Goal: Check status: Check status

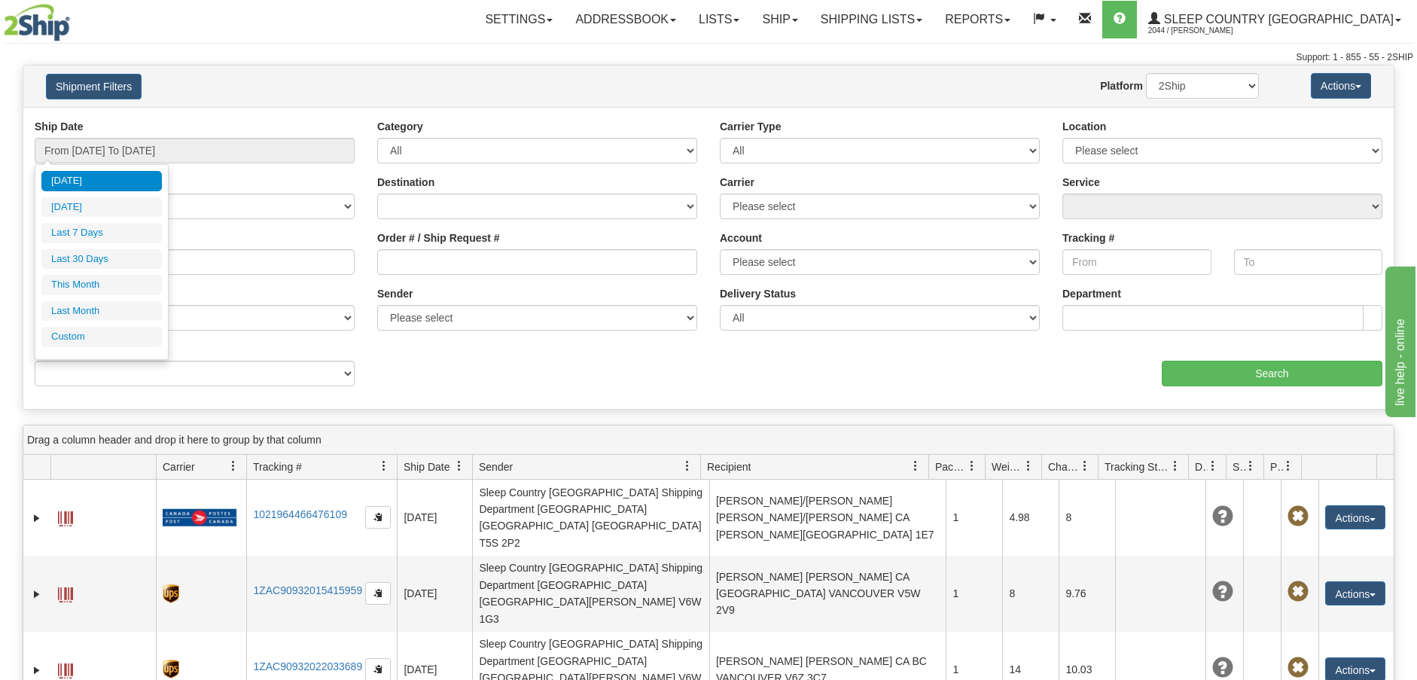
click at [94, 259] on li "Last 30 Days" at bounding box center [101, 259] width 120 height 20
type input "From [DATE] To [DATE]"
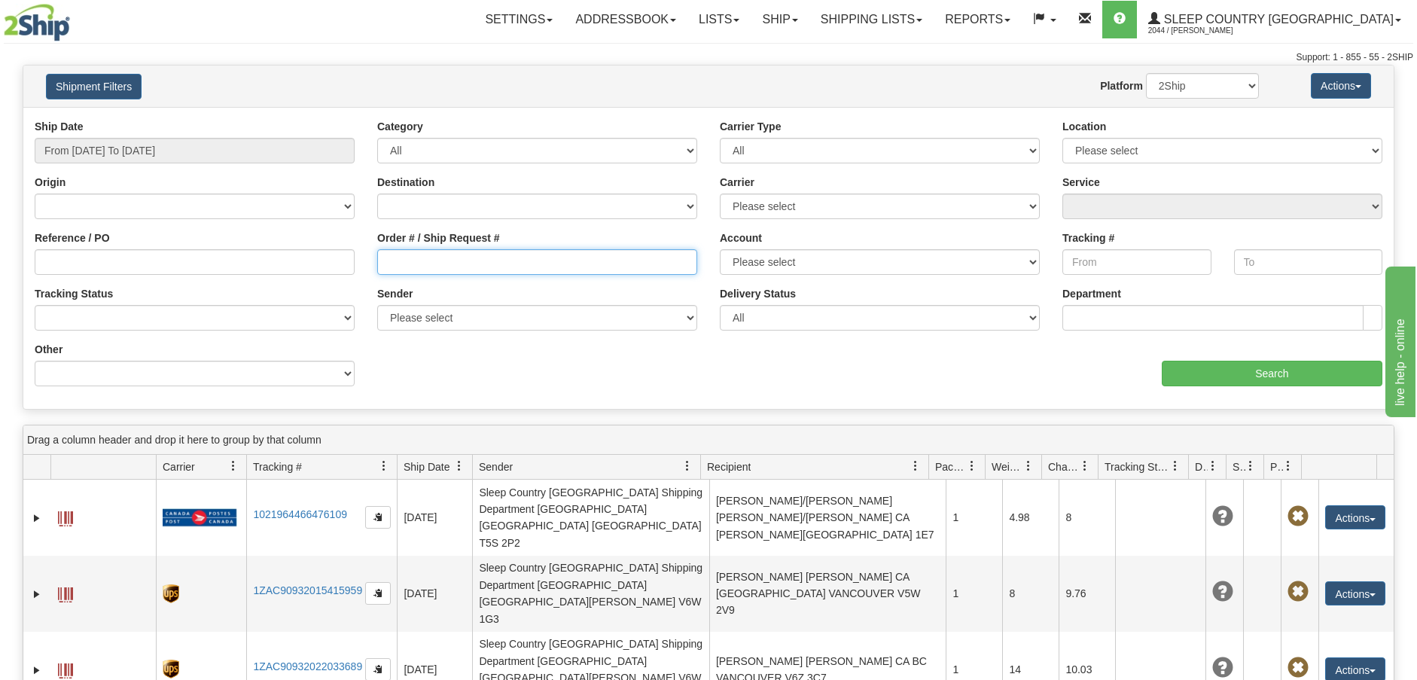
click at [383, 258] on input "Order # / Ship Request #" at bounding box center [537, 262] width 320 height 26
paste input "9007H972337"
type input "9007H972337"
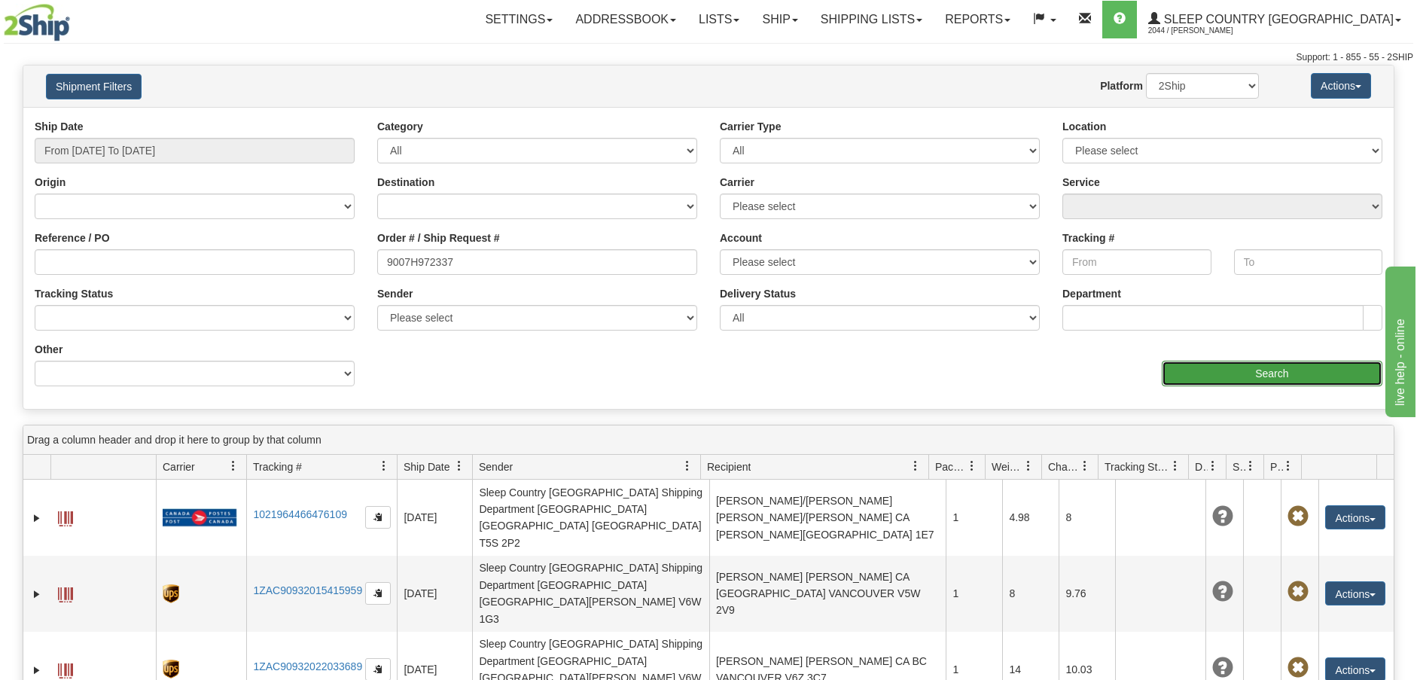
click at [1263, 380] on input "Search" at bounding box center [1271, 374] width 221 height 26
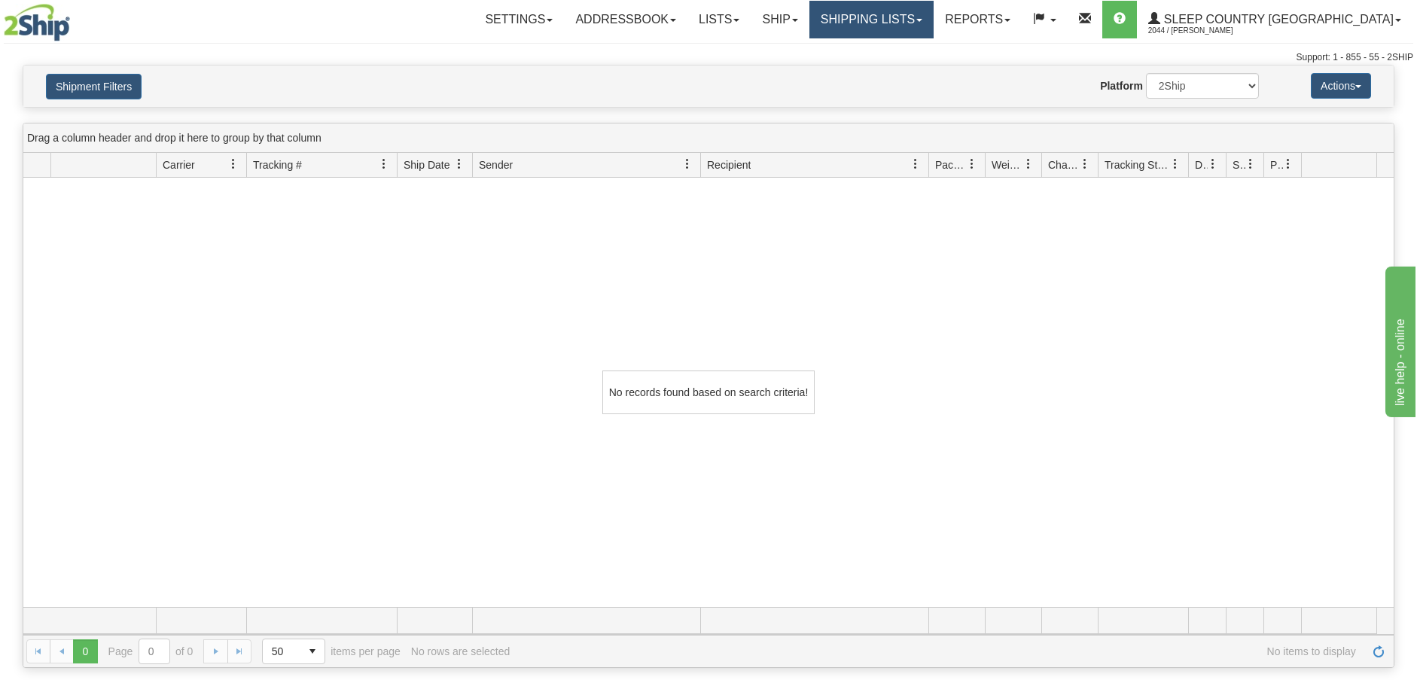
drag, startPoint x: 997, startPoint y: 10, endPoint x: 966, endPoint y: 21, distance: 32.9
click at [933, 11] on link "Shipping lists" at bounding box center [871, 20] width 124 height 38
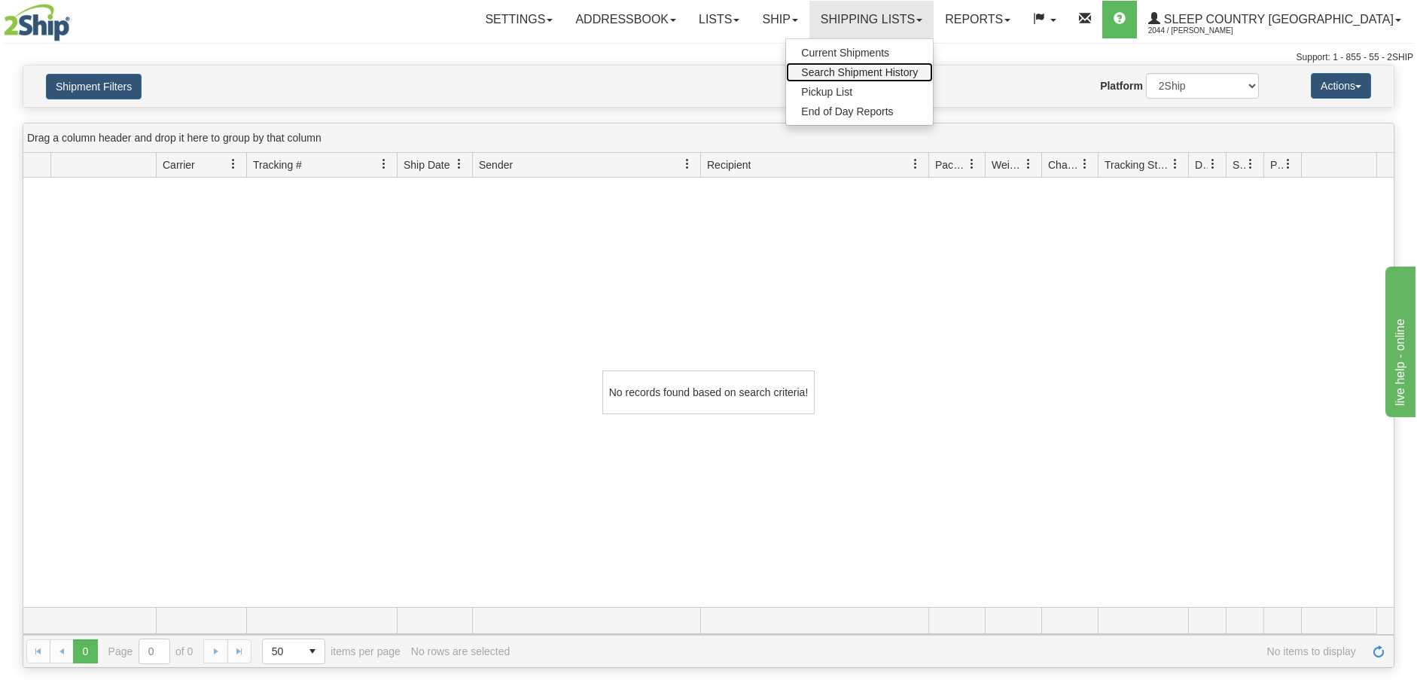
click at [910, 66] on span "Search Shipment History" at bounding box center [859, 72] width 117 height 12
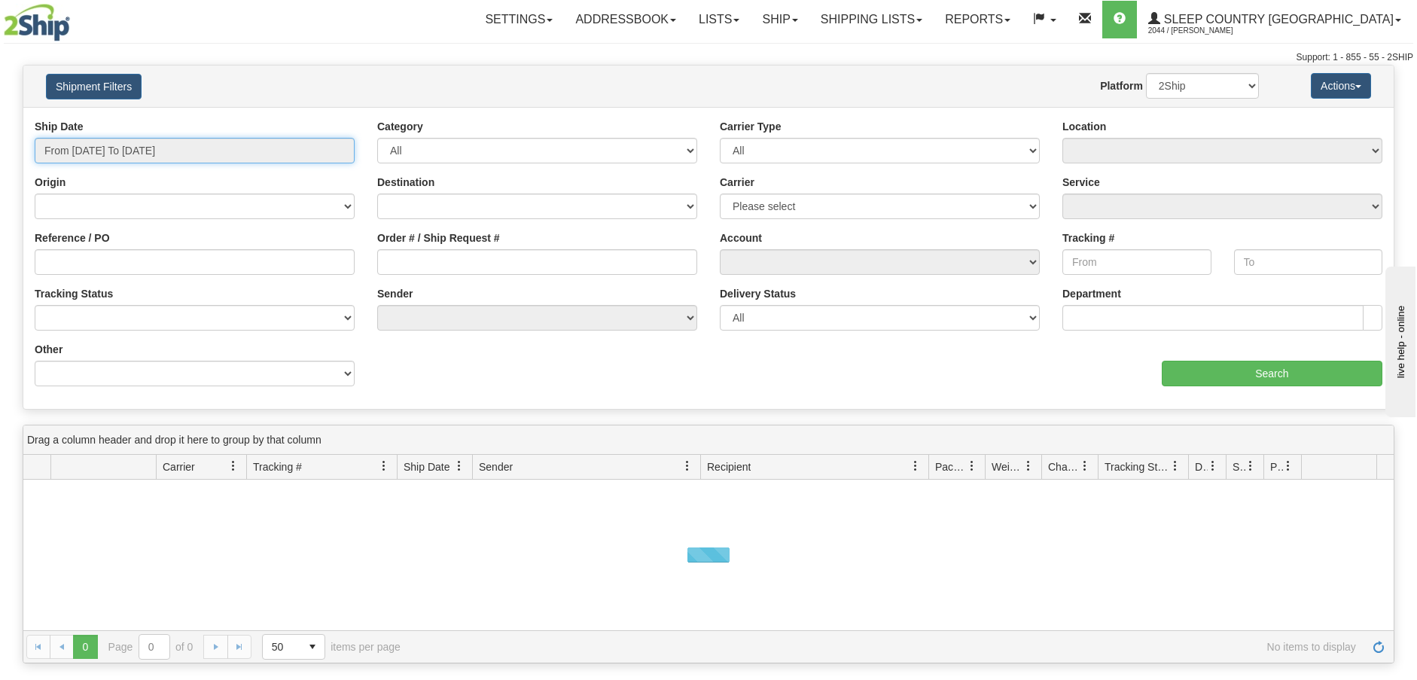
click at [340, 150] on input "From [DATE] To [DATE]" at bounding box center [195, 151] width 320 height 26
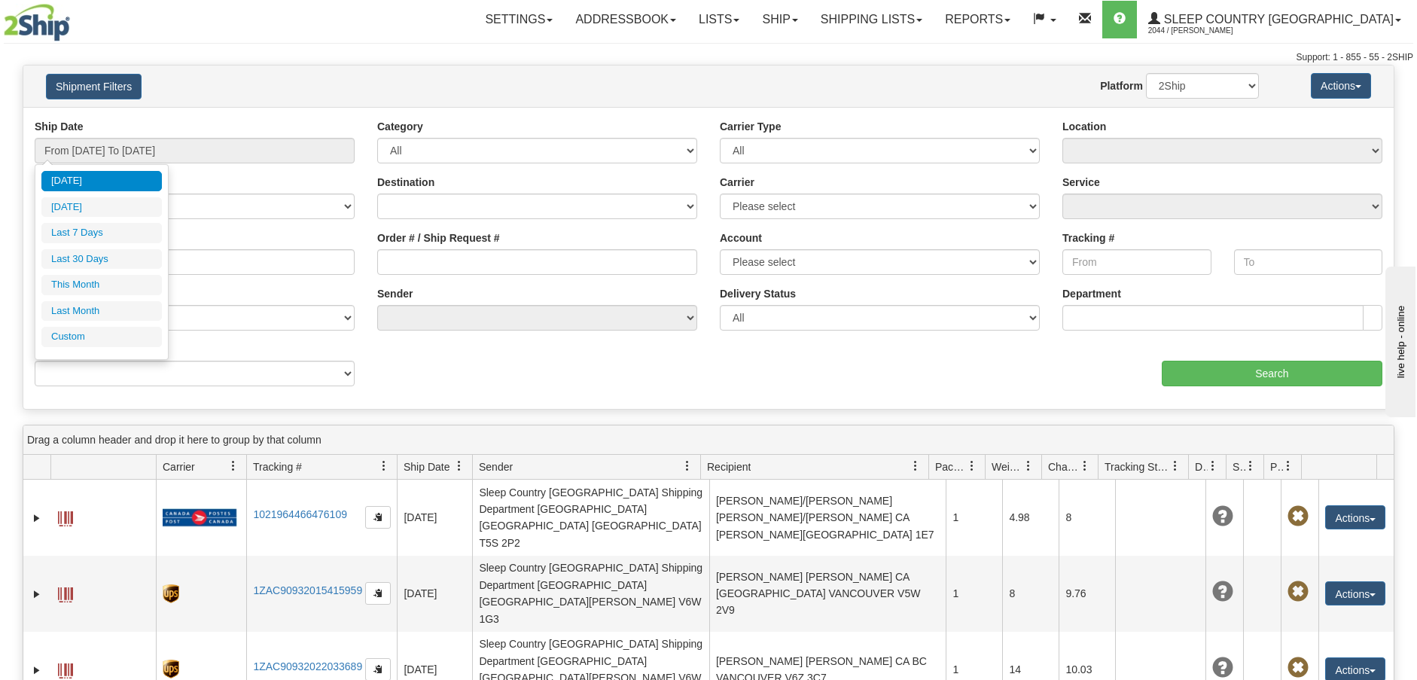
drag, startPoint x: 90, startPoint y: 254, endPoint x: 163, endPoint y: 273, distance: 76.1
click at [93, 255] on li "Last 30 Days" at bounding box center [101, 259] width 120 height 20
type input "From [DATE] To [DATE]"
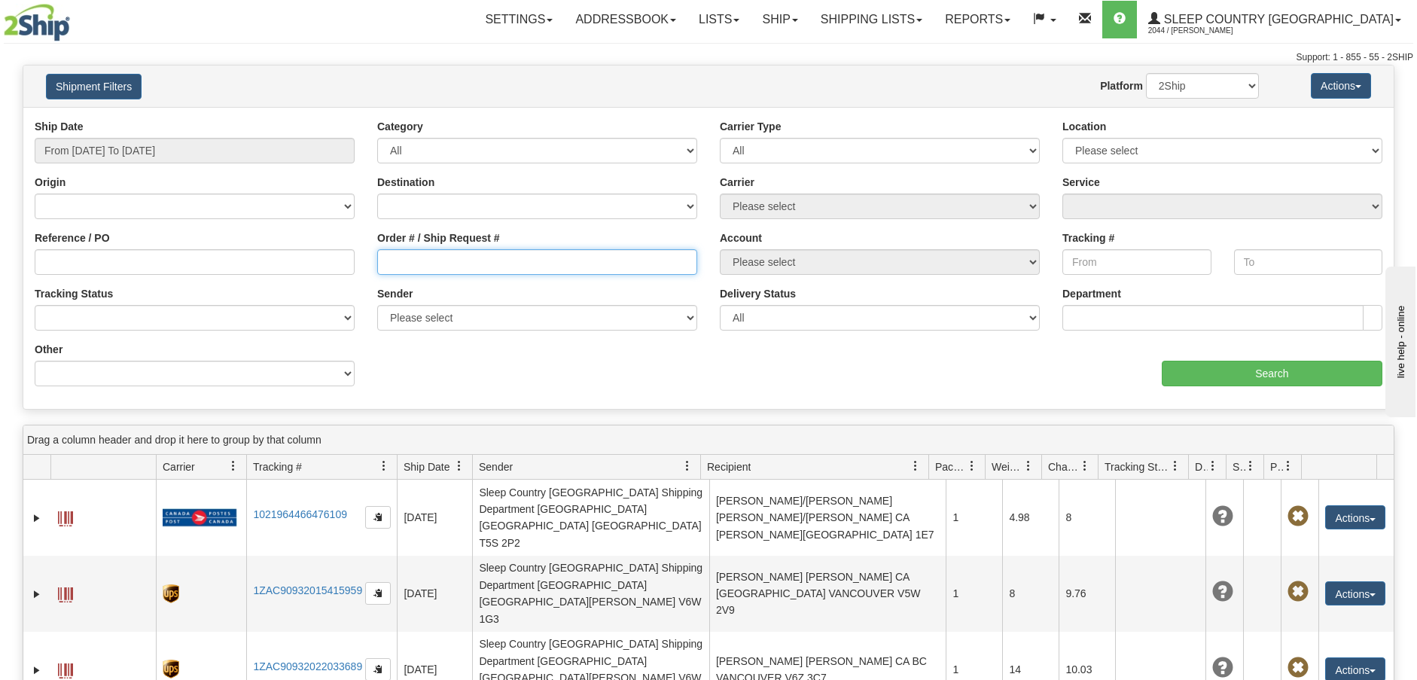
click at [377, 263] on input "Order # / Ship Request #" at bounding box center [537, 262] width 320 height 26
paste input "9007H972337"
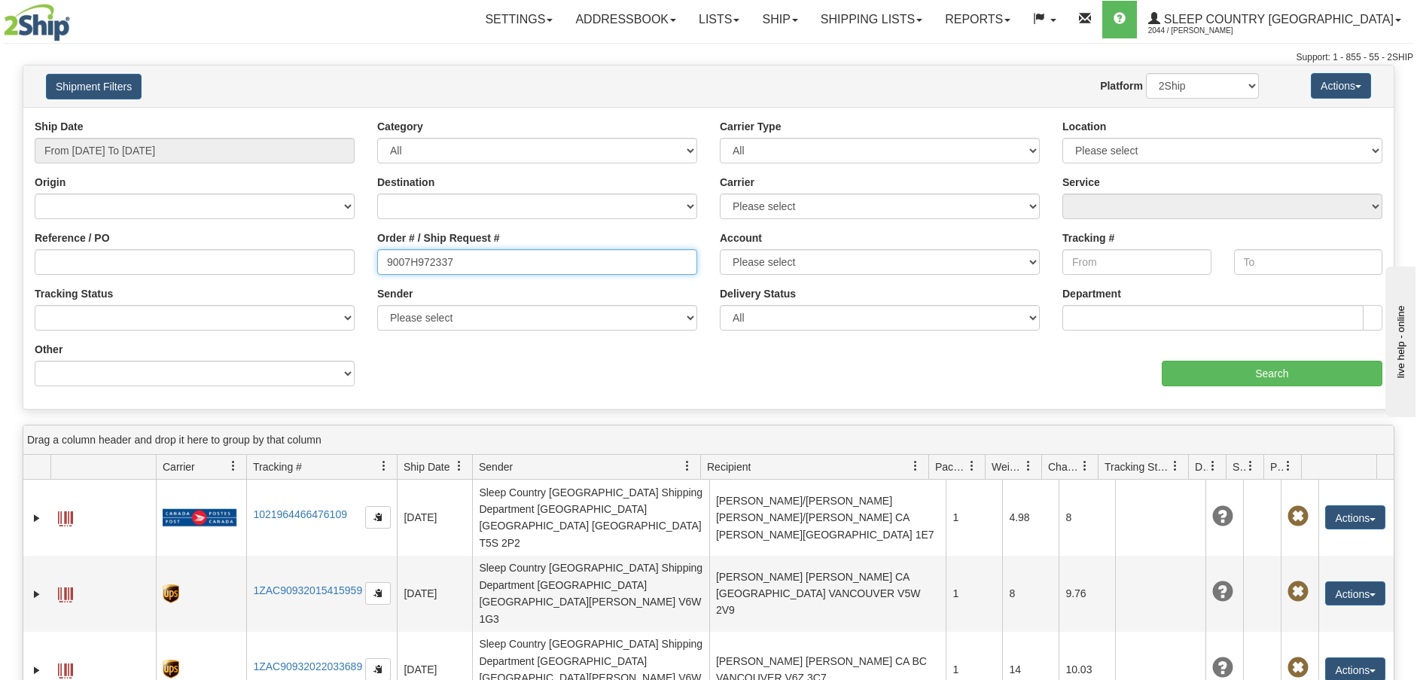
type input "9007H972337"
click at [1229, 78] on select "2Ship Imported" at bounding box center [1202, 86] width 113 height 26
select select "1"
click at [1146, 73] on select "2Ship Imported" at bounding box center [1202, 86] width 113 height 26
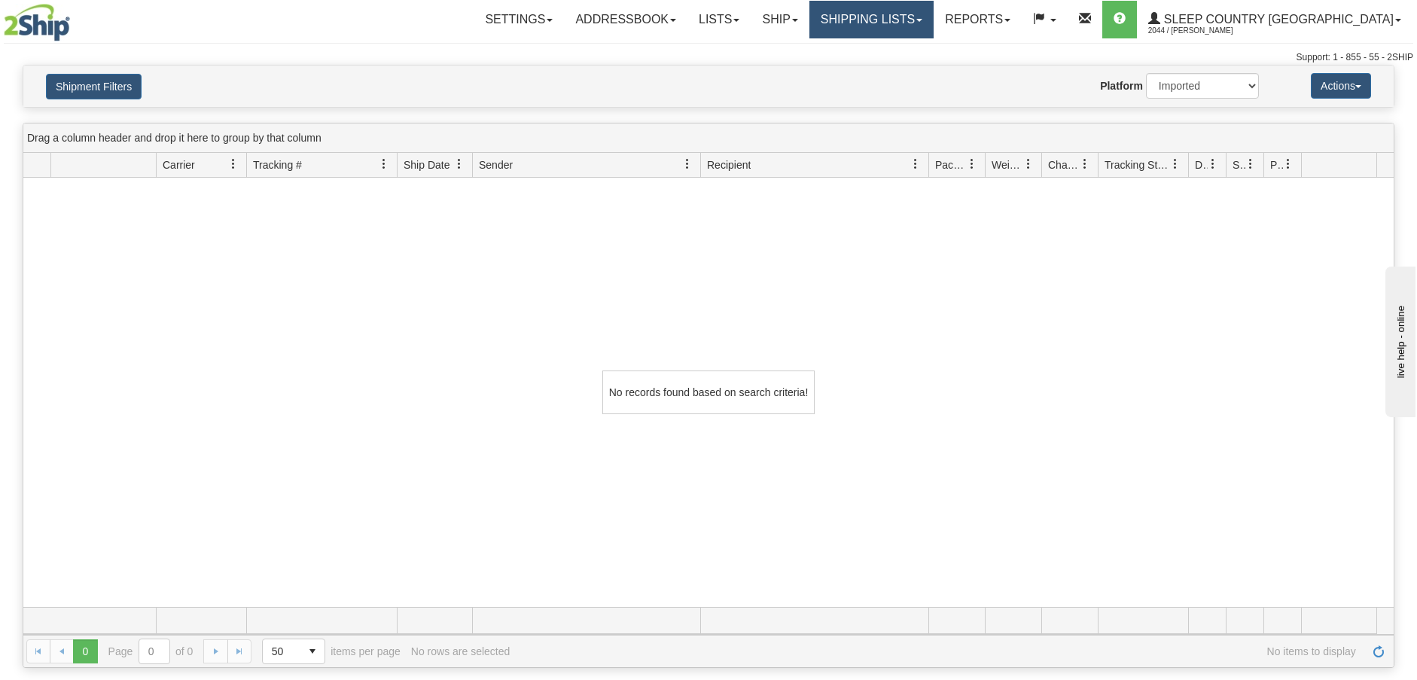
click at [933, 17] on link "Shipping lists" at bounding box center [871, 20] width 124 height 38
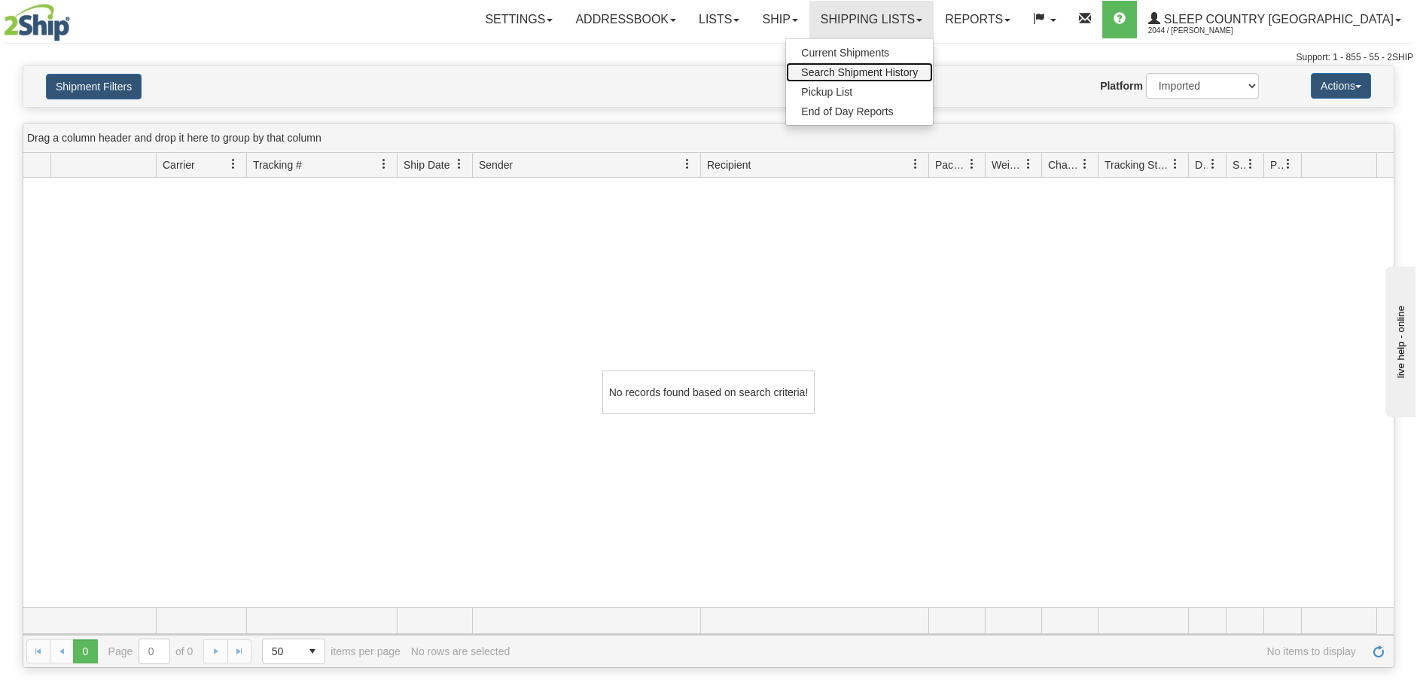
click at [886, 66] on span "Search Shipment History" at bounding box center [859, 72] width 117 height 12
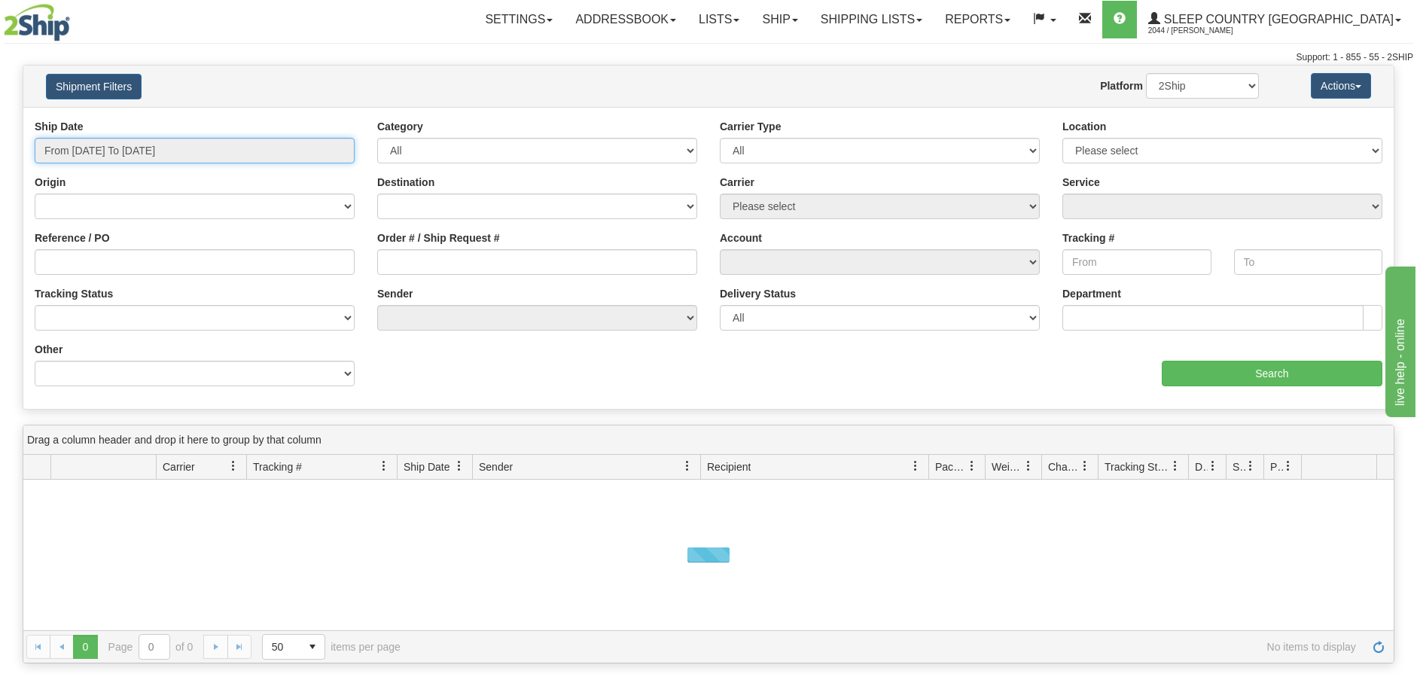
click at [340, 154] on input "From [DATE] To [DATE]" at bounding box center [195, 151] width 320 height 26
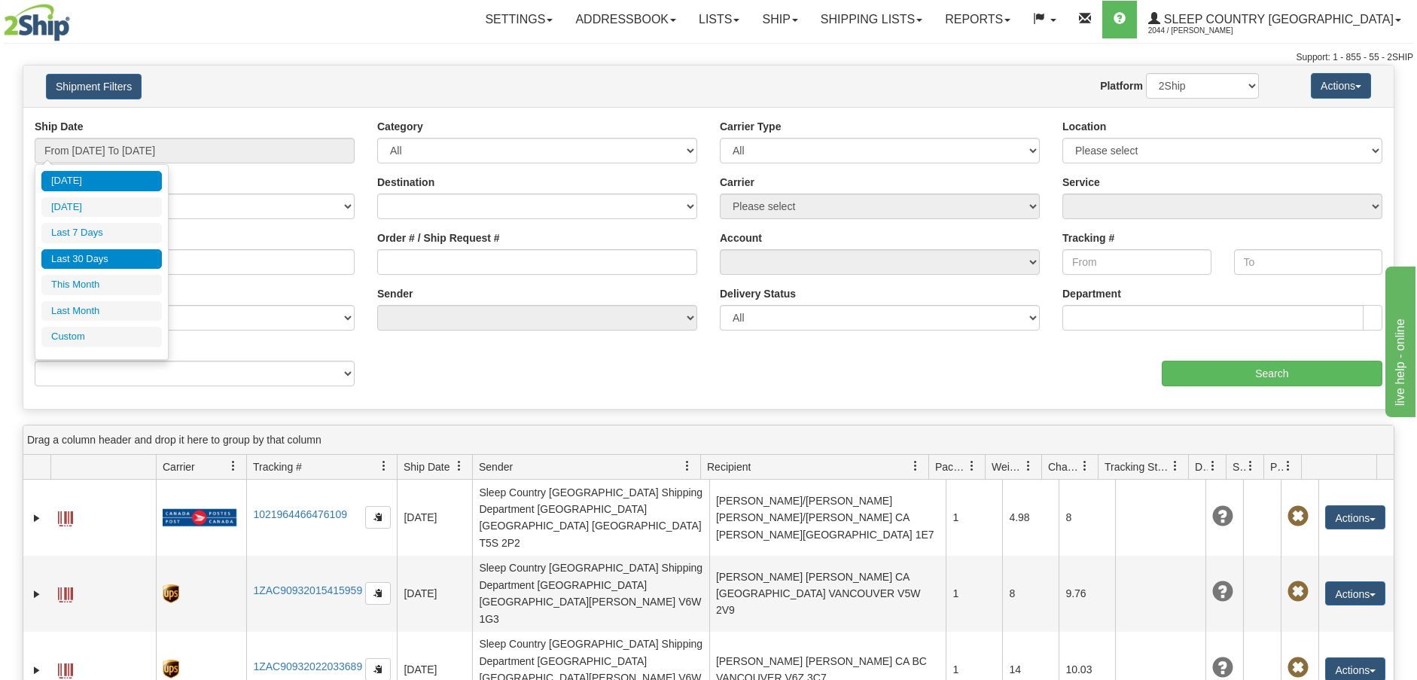
click at [104, 254] on li "Last 30 Days" at bounding box center [101, 259] width 120 height 20
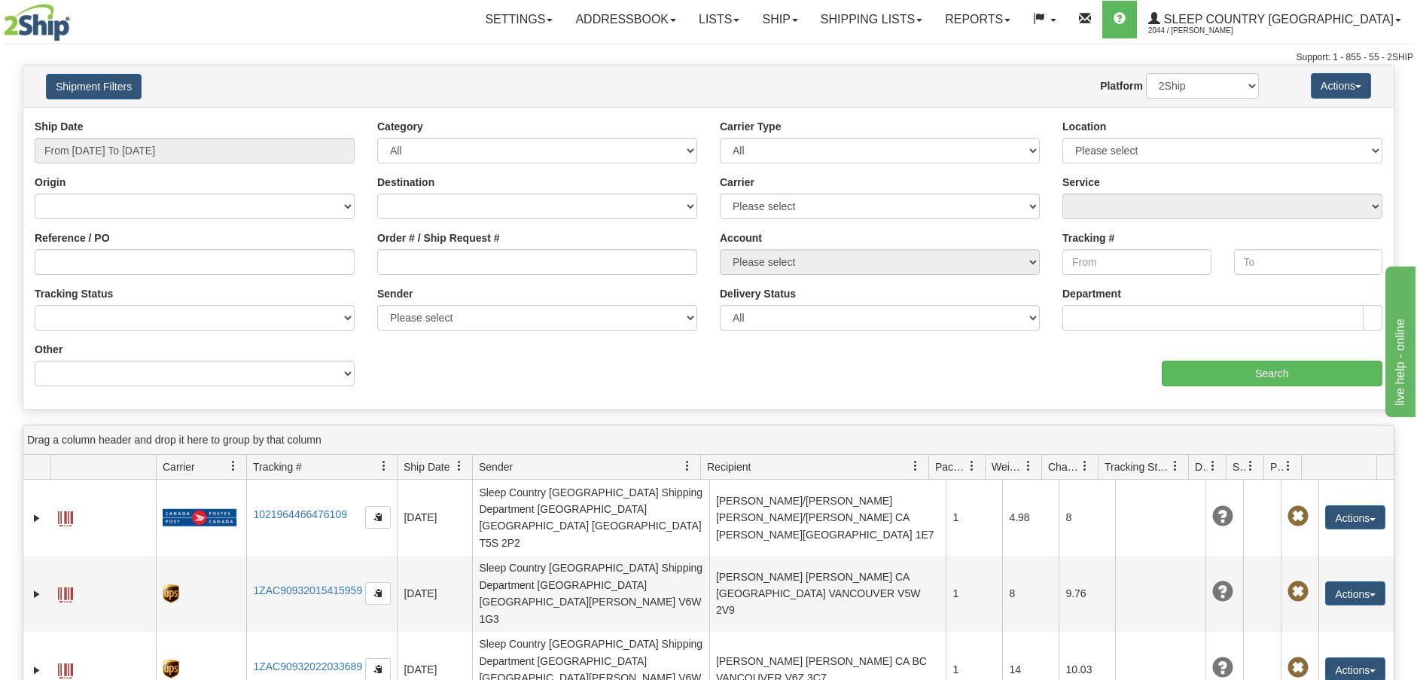
type input "From [DATE] To [DATE]"
click at [34, 255] on div "Reference / PO" at bounding box center [194, 258] width 342 height 56
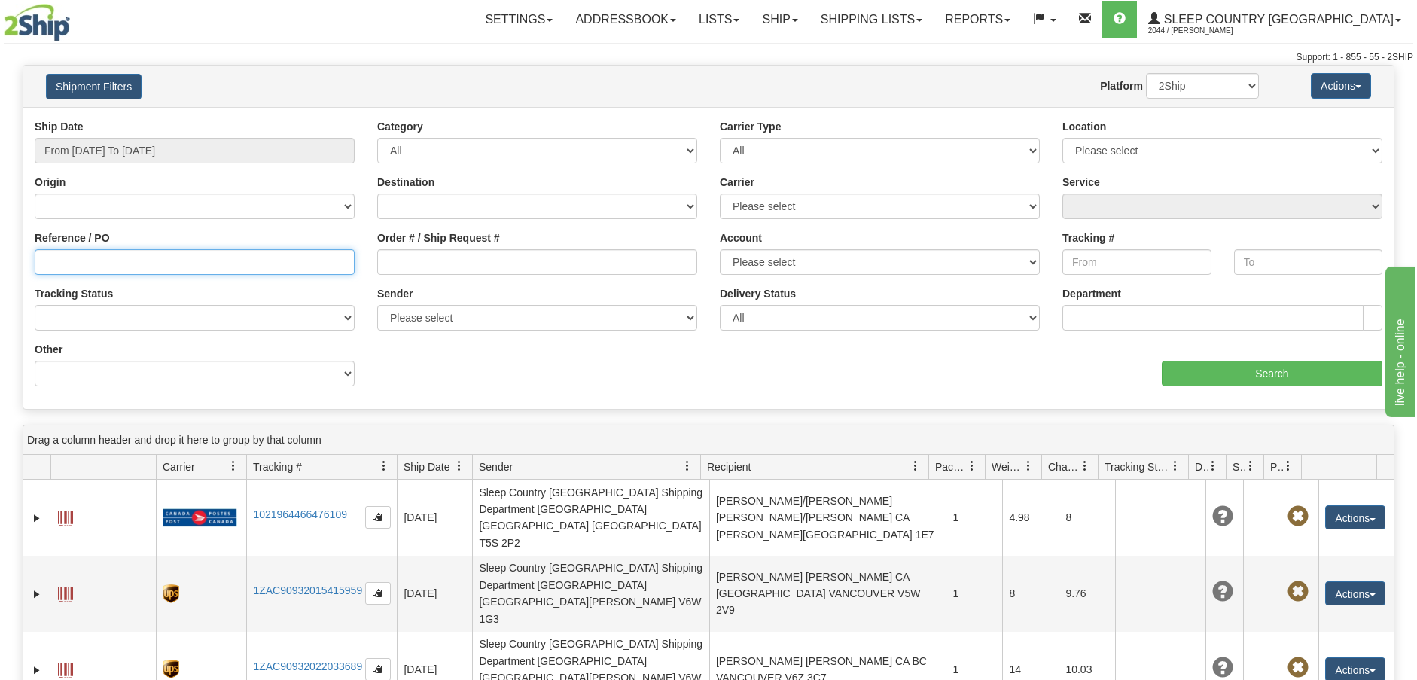
click at [38, 258] on input "Reference / PO" at bounding box center [195, 262] width 320 height 26
paste input "9007H972337"
type input "9007H972337"
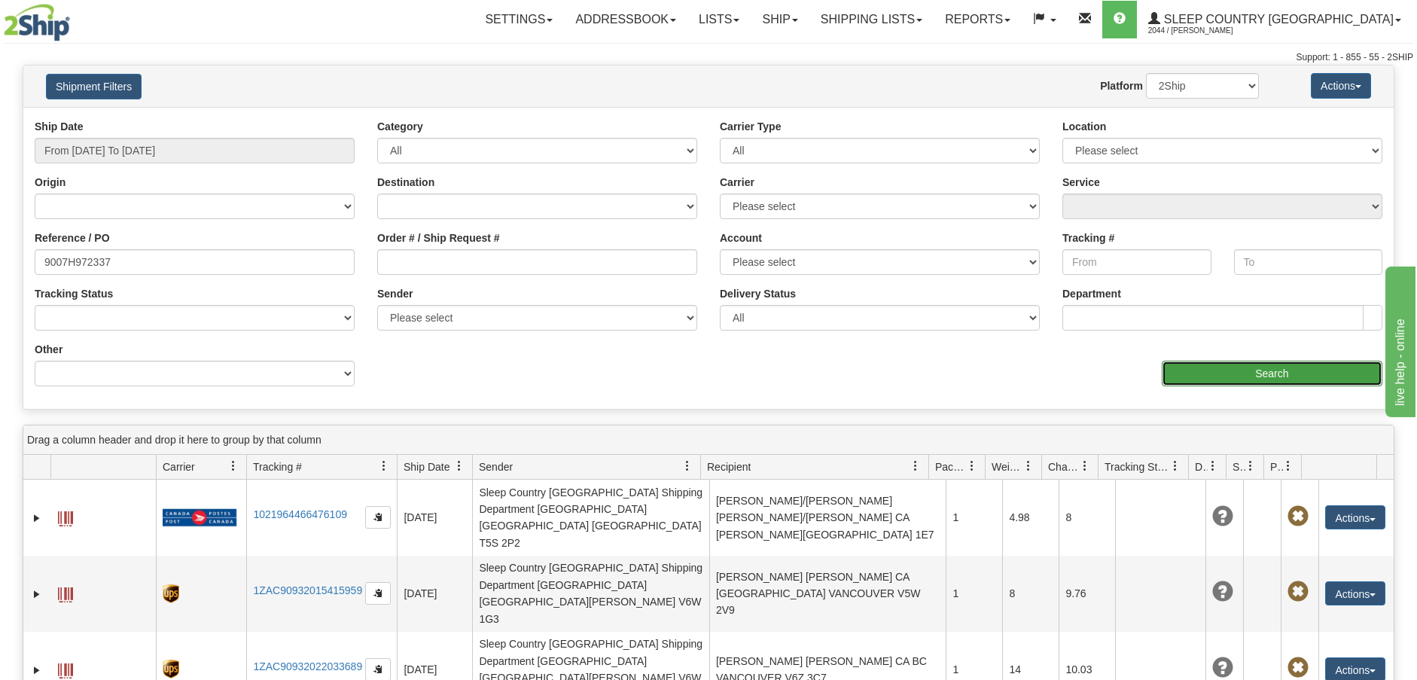
click at [1268, 374] on input "Search" at bounding box center [1271, 374] width 221 height 26
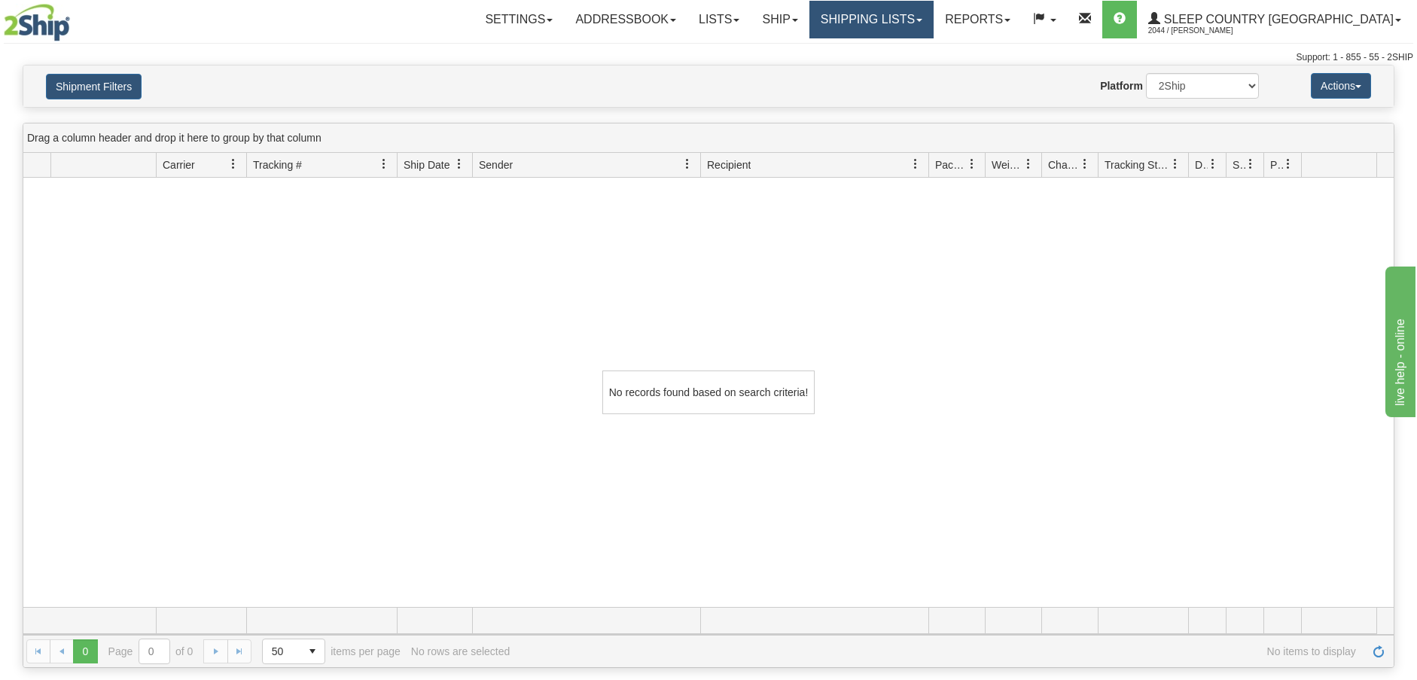
click at [933, 25] on link "Shipping lists" at bounding box center [871, 20] width 124 height 38
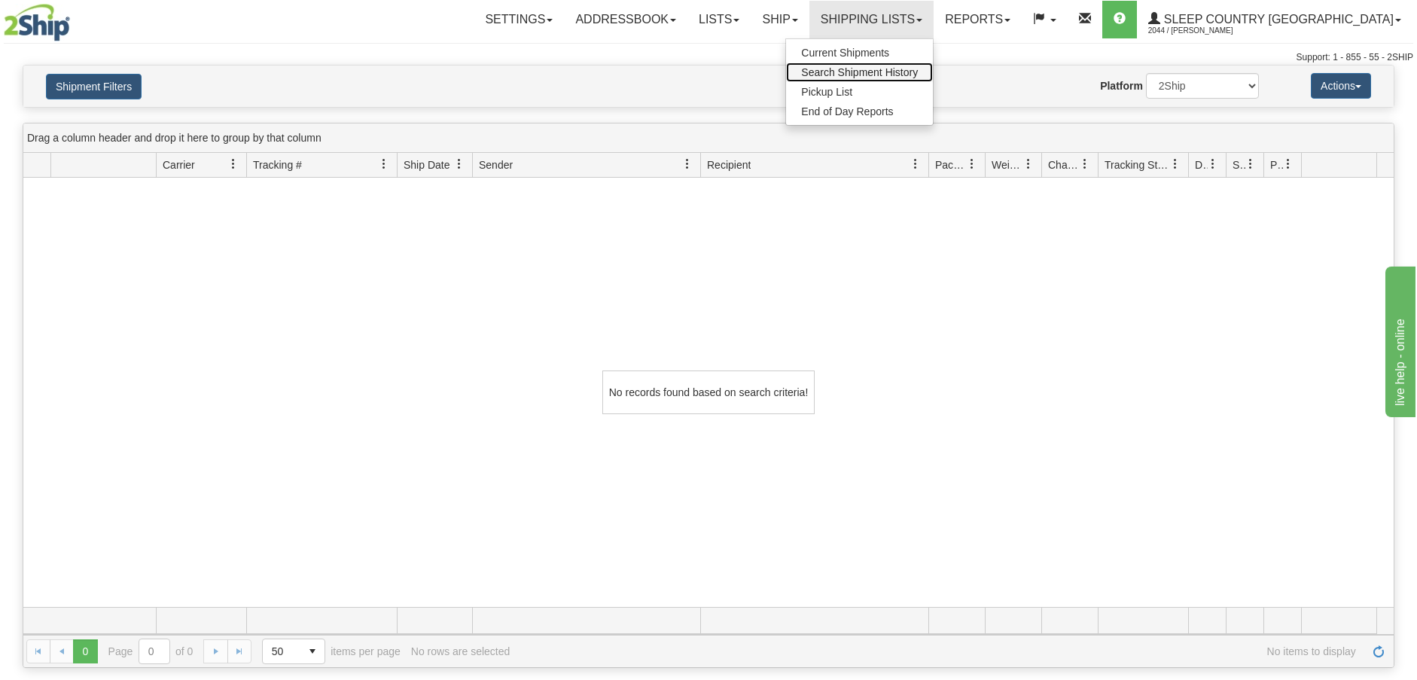
click at [918, 72] on span "Search Shipment History" at bounding box center [859, 72] width 117 height 12
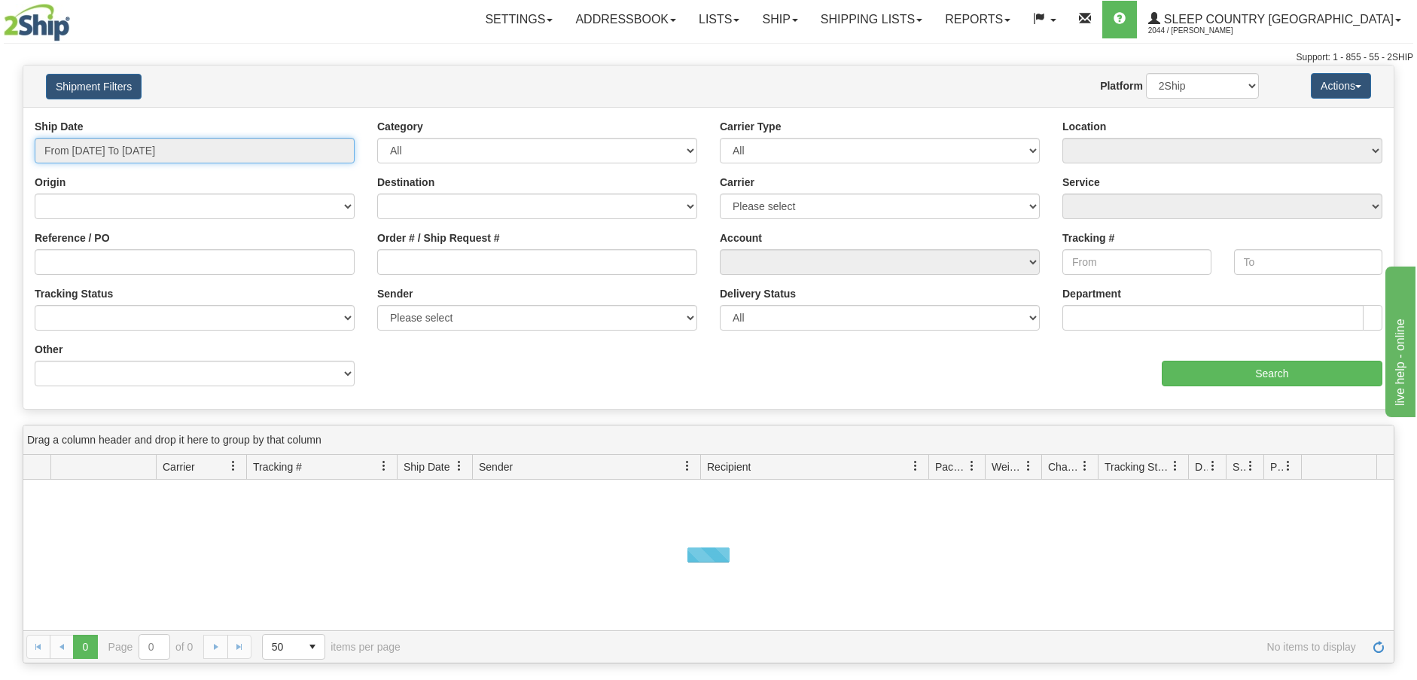
click at [345, 150] on input "From [DATE] To [DATE]" at bounding box center [195, 151] width 320 height 26
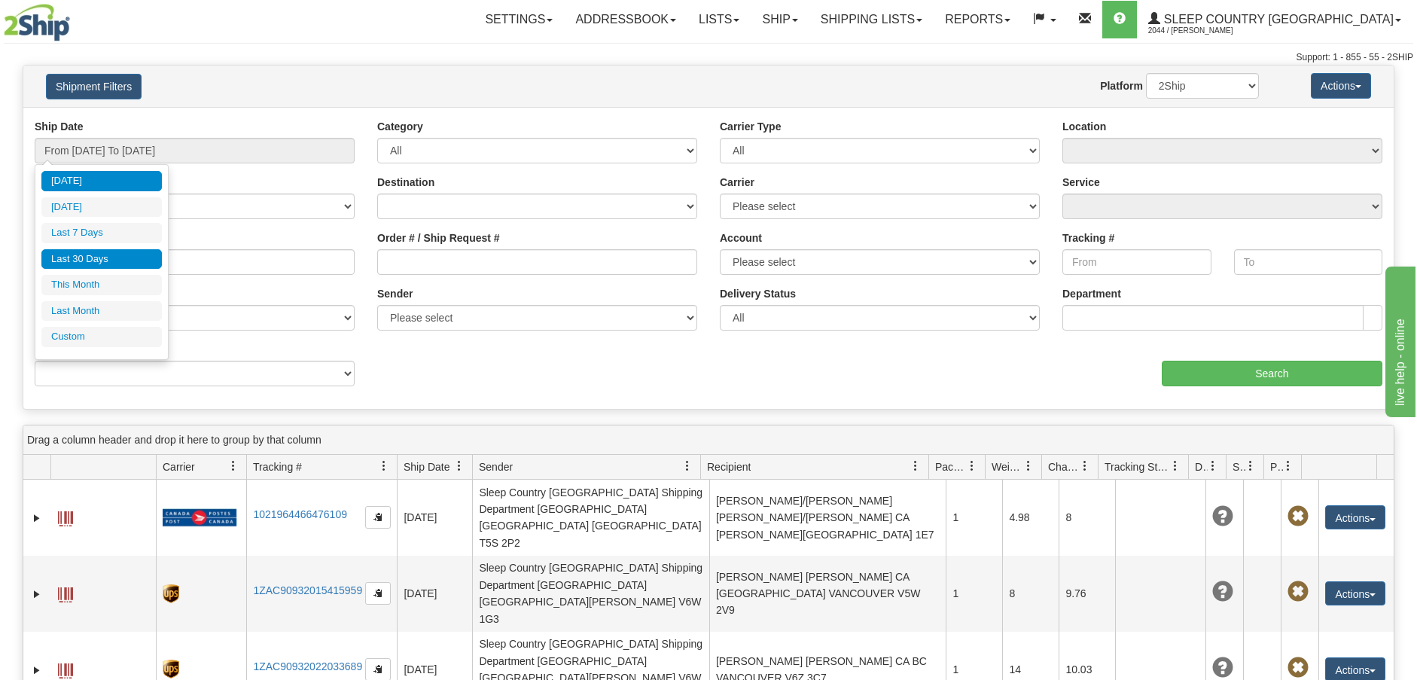
click at [78, 256] on li "Last 30 Days" at bounding box center [101, 259] width 120 height 20
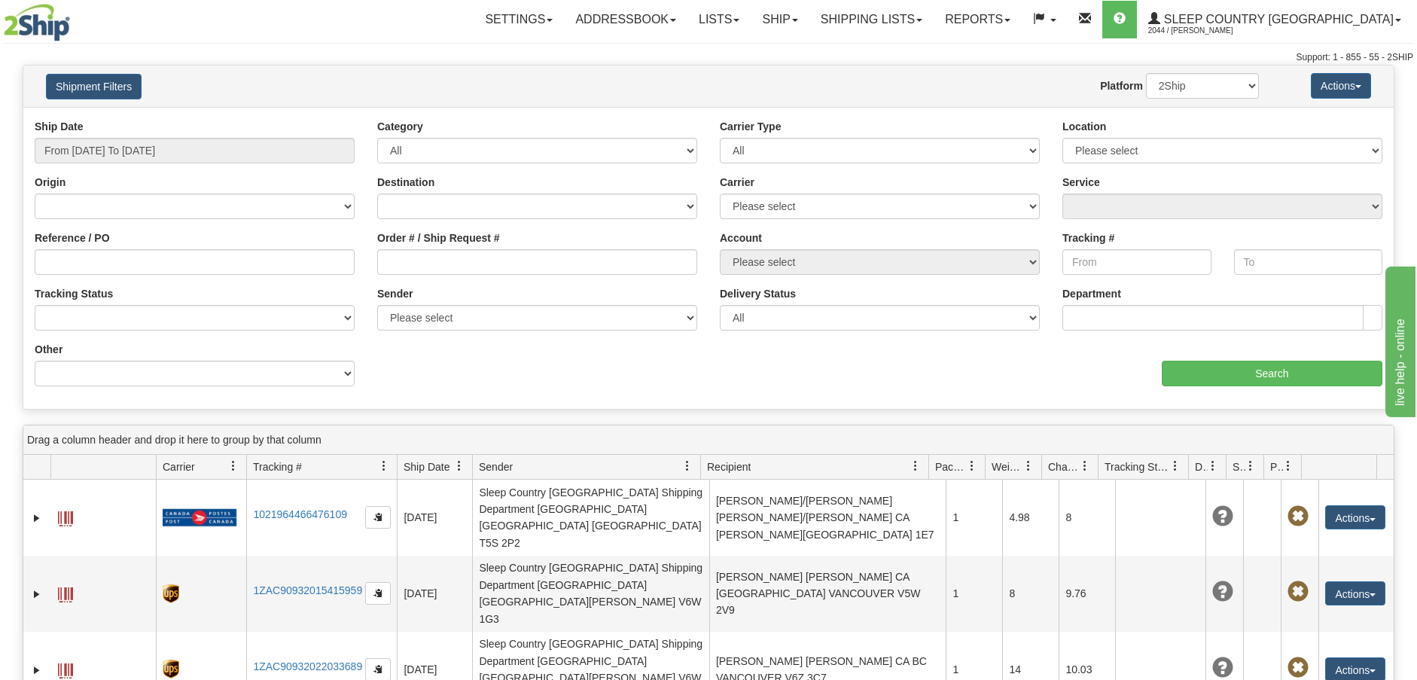
type input "From [DATE] To [DATE]"
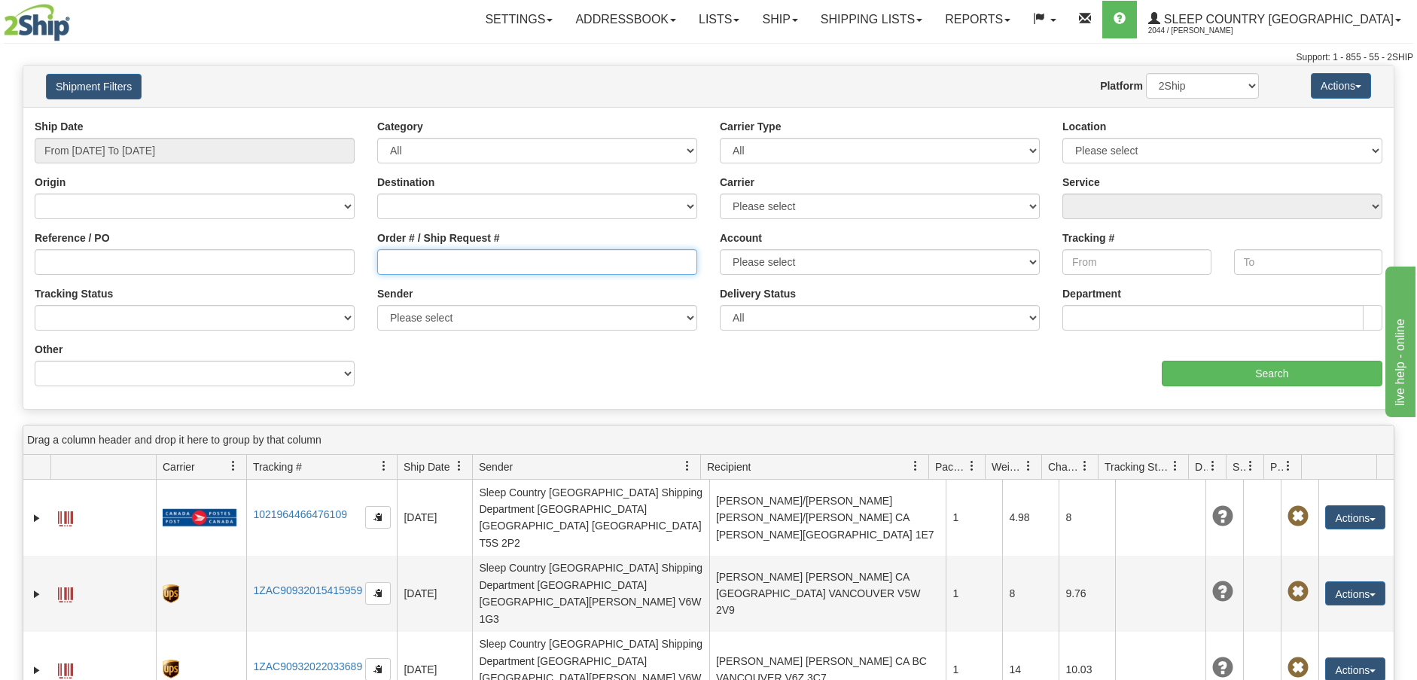
drag, startPoint x: 382, startPoint y: 258, endPoint x: 380, endPoint y: 279, distance: 21.2
click at [381, 260] on input "Order # / Ship Request #" at bounding box center [537, 262] width 320 height 26
paste input "9007H972337"
type input "9007H972337"
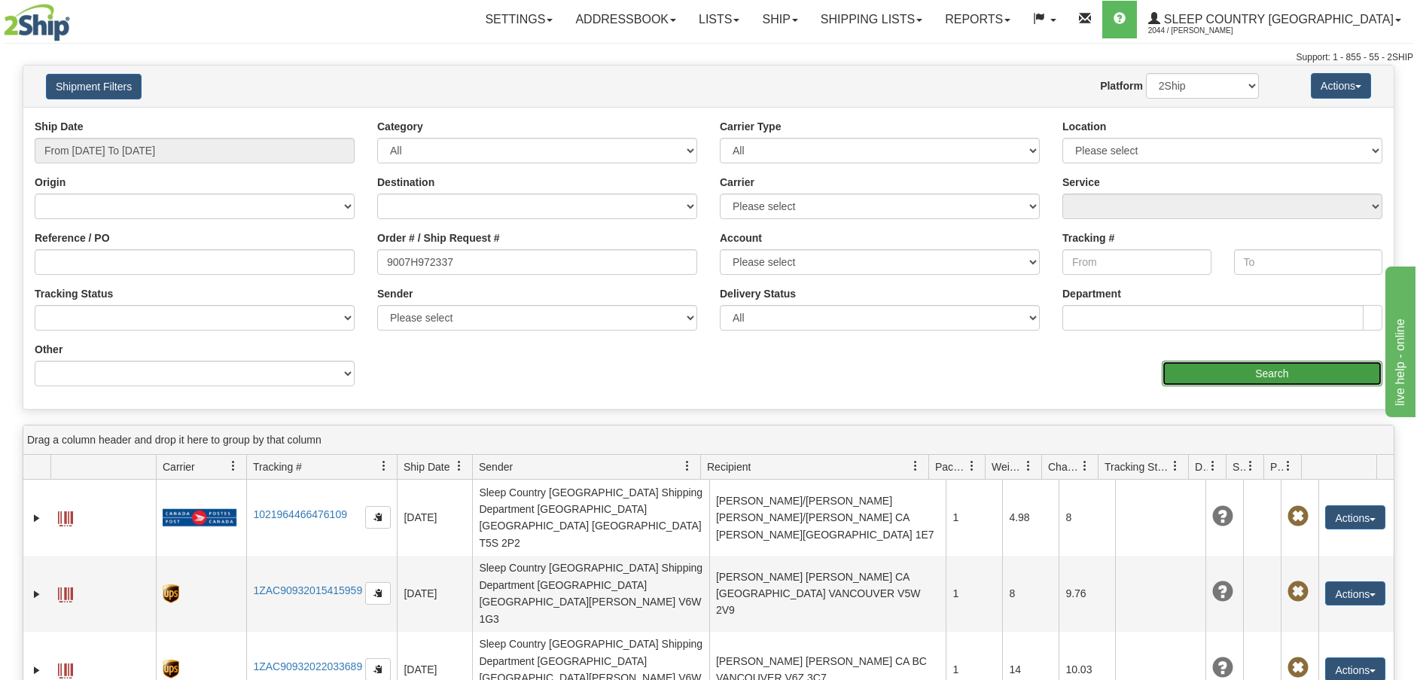
click at [1326, 376] on input "Search" at bounding box center [1271, 374] width 221 height 26
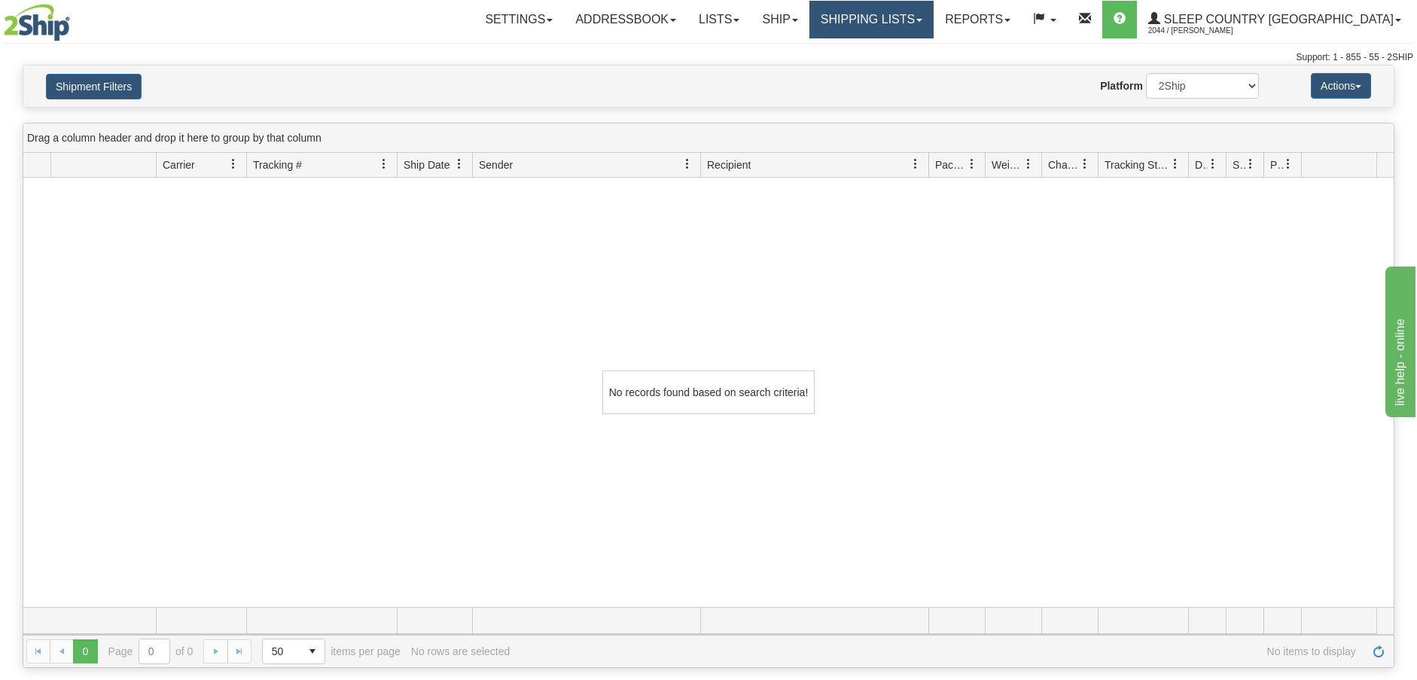
click at [933, 11] on link "Shipping lists" at bounding box center [871, 20] width 124 height 38
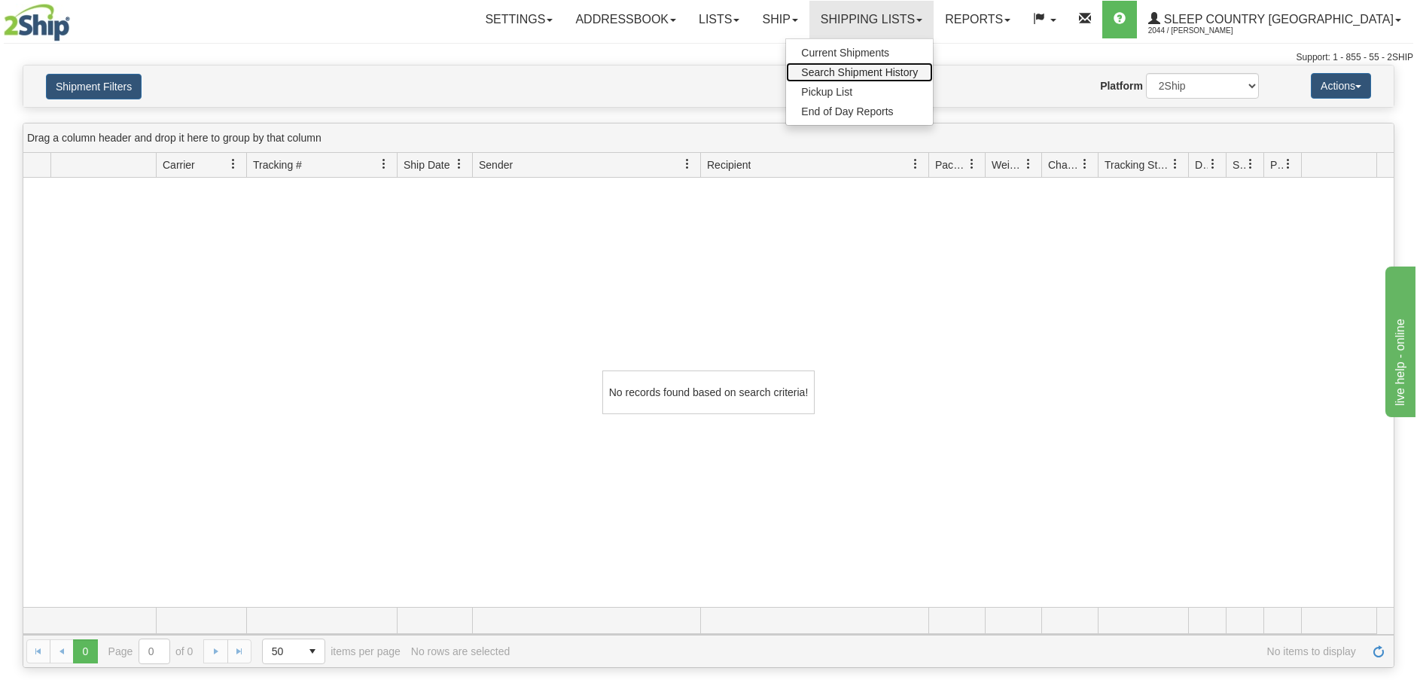
click at [918, 68] on span "Search Shipment History" at bounding box center [859, 72] width 117 height 12
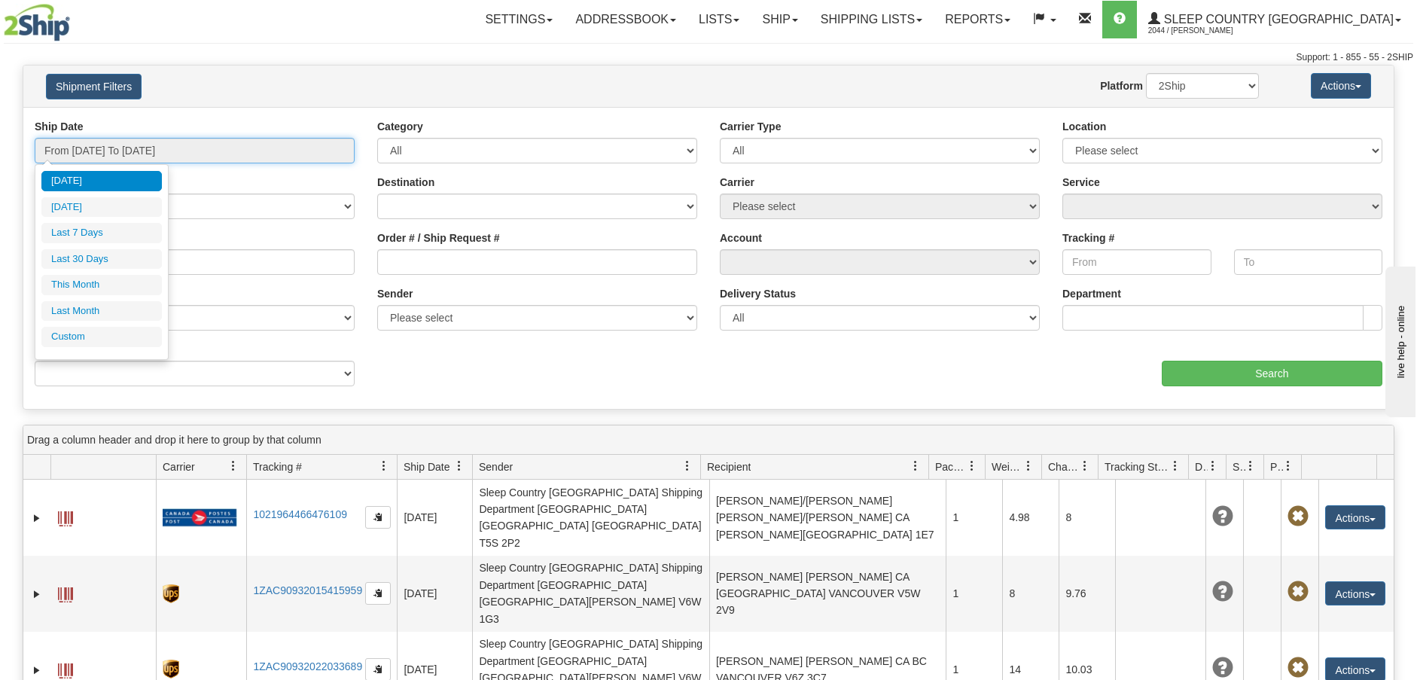
click at [329, 153] on input "From [DATE] To [DATE]" at bounding box center [195, 151] width 320 height 26
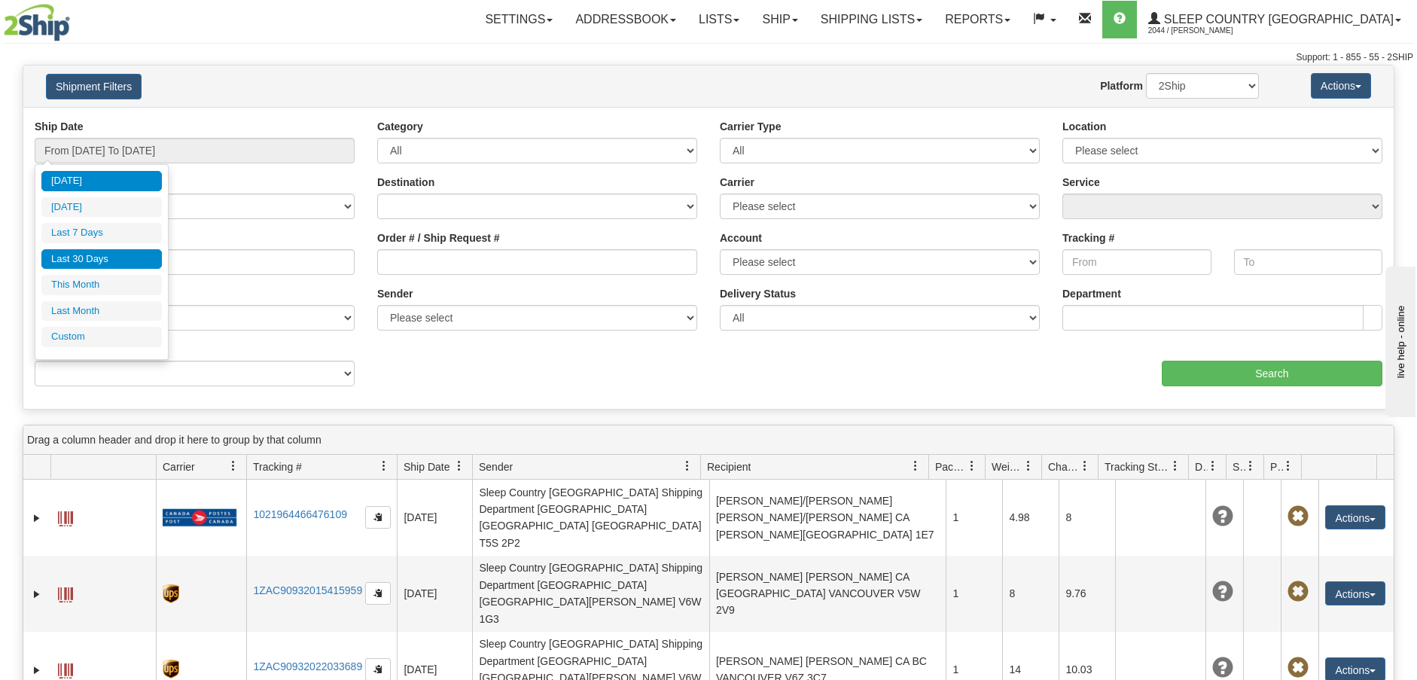
click at [110, 262] on li "Last 30 Days" at bounding box center [101, 259] width 120 height 20
type input "From [DATE] To [DATE]"
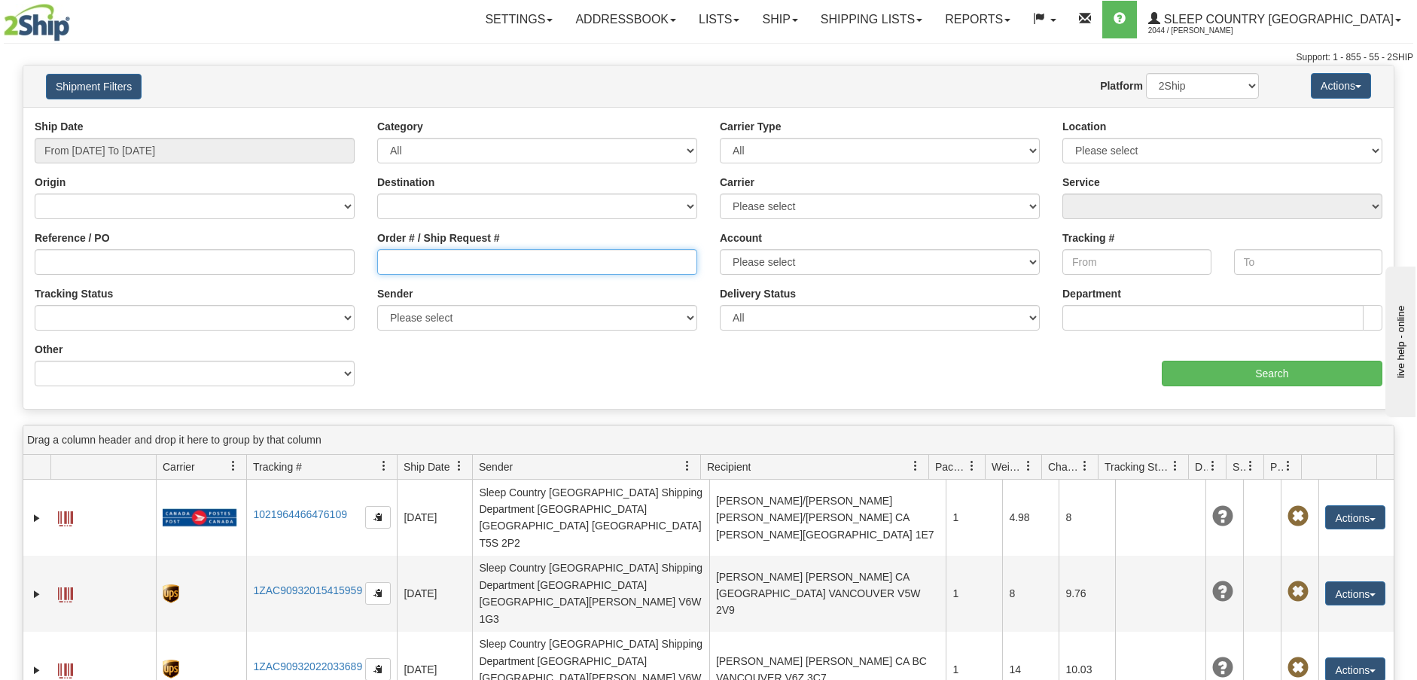
click at [378, 257] on input "Order # / Ship Request #" at bounding box center [537, 262] width 320 height 26
paste input "9007H972337"
type input "9007H972337"
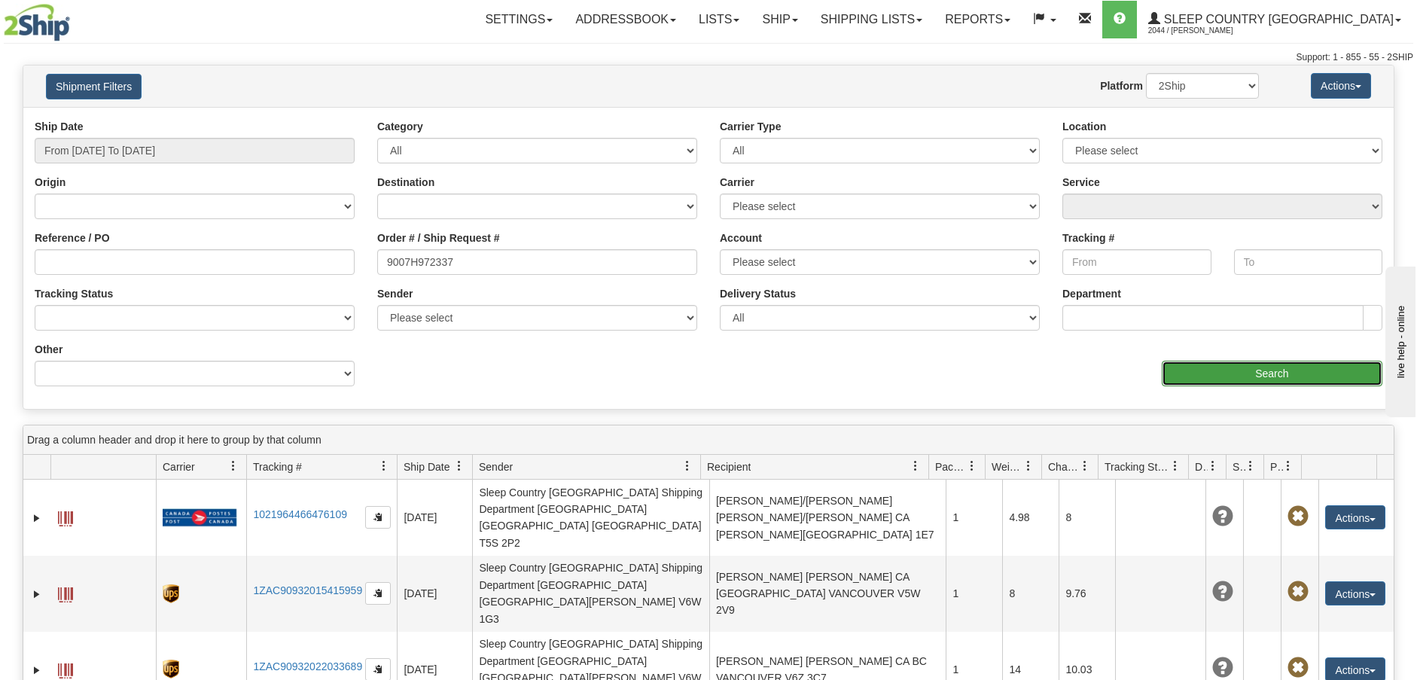
click at [1240, 378] on input "Search" at bounding box center [1271, 374] width 221 height 26
